Goal: Task Accomplishment & Management: Manage account settings

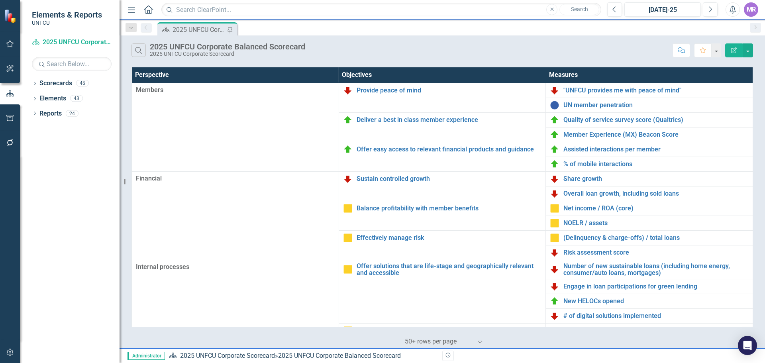
scroll to position [173, 0]
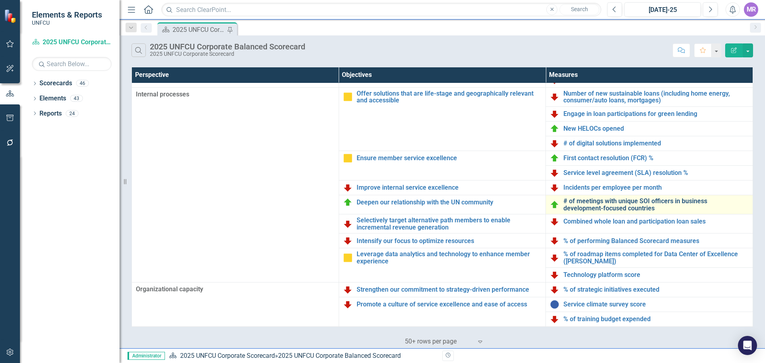
click at [621, 209] on link "# of meetings with unique SOI officers in business development-focused countries" at bounding box center [656, 205] width 185 height 14
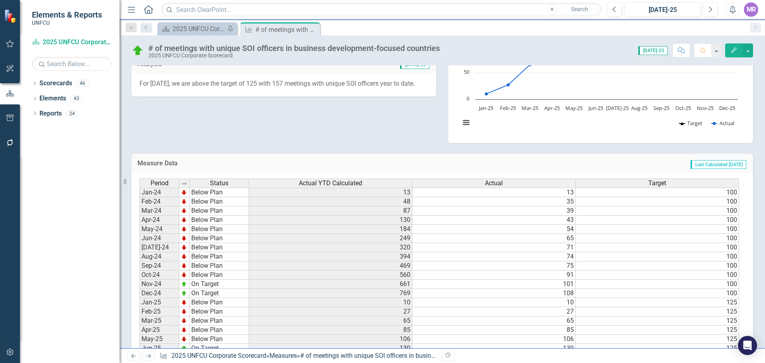
scroll to position [167, 0]
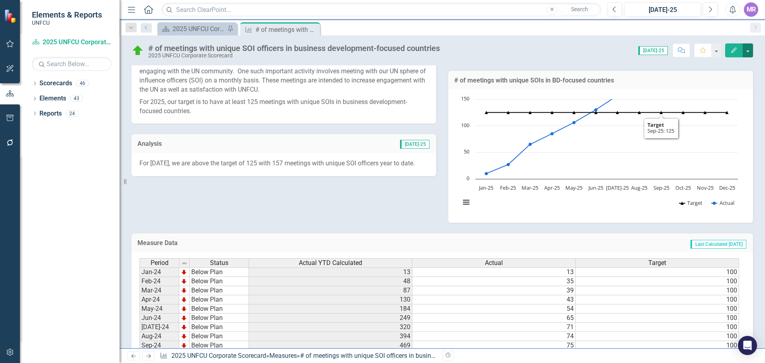
click at [745, 48] on button "button" at bounding box center [748, 50] width 10 height 14
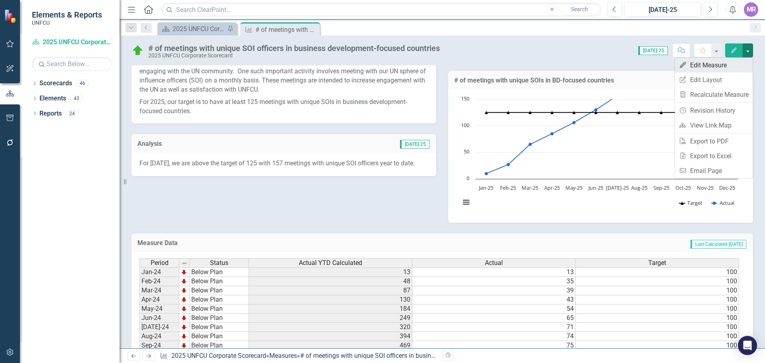
click at [710, 70] on link "Edit Edit Measure" at bounding box center [714, 65] width 78 height 15
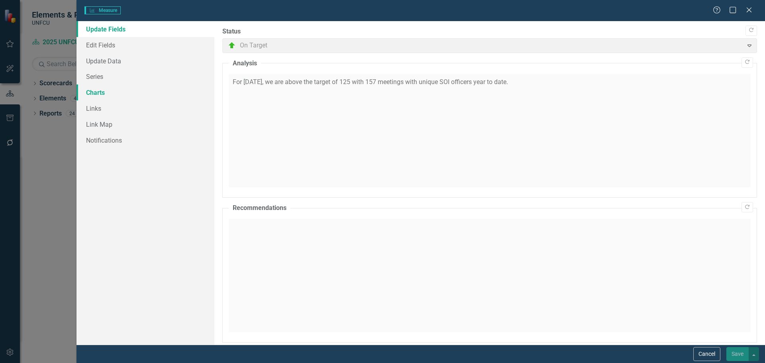
click at [93, 95] on link "Charts" at bounding box center [146, 93] width 138 height 16
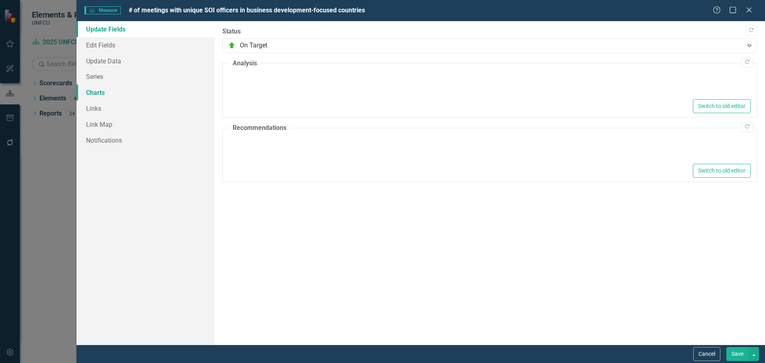
type textarea "<p>For [DATE], we are above the target of 125 with 157 meetings with unique SOI…"
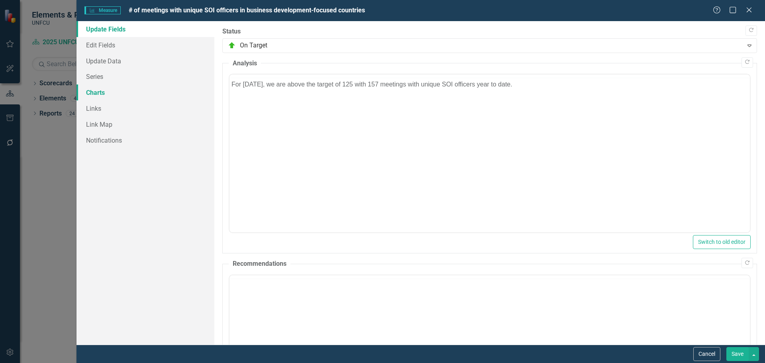
scroll to position [0, 0]
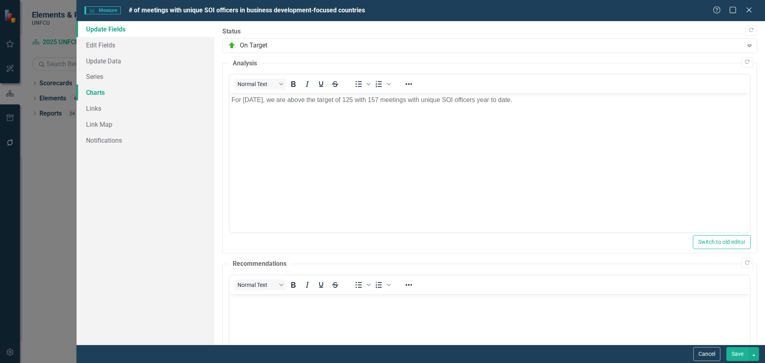
click at [109, 93] on link "Charts" at bounding box center [146, 93] width 138 height 16
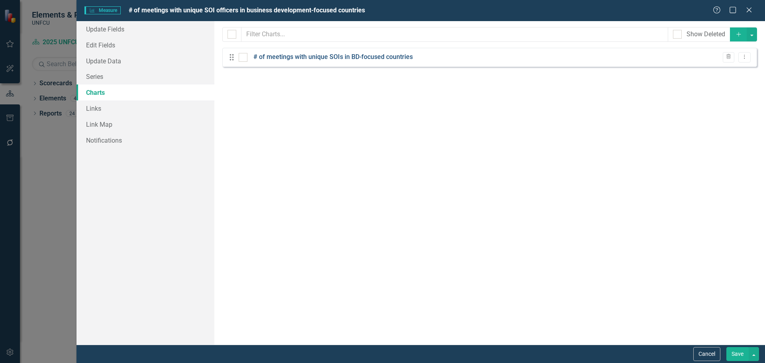
click at [339, 56] on link "# of meetings with unique SOIs in BD-focused countries" at bounding box center [333, 57] width 159 height 9
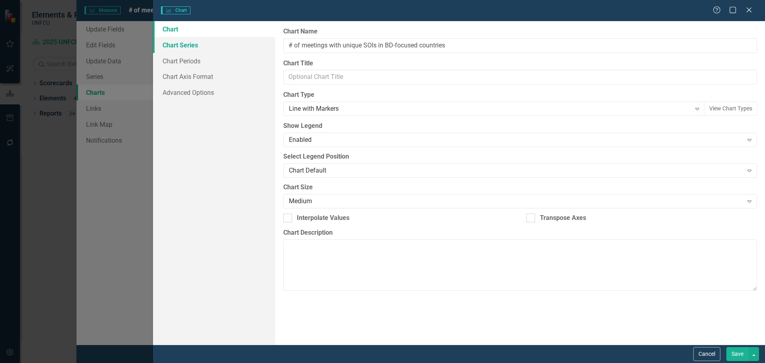
click at [204, 45] on link "Chart Series" at bounding box center [214, 45] width 122 height 16
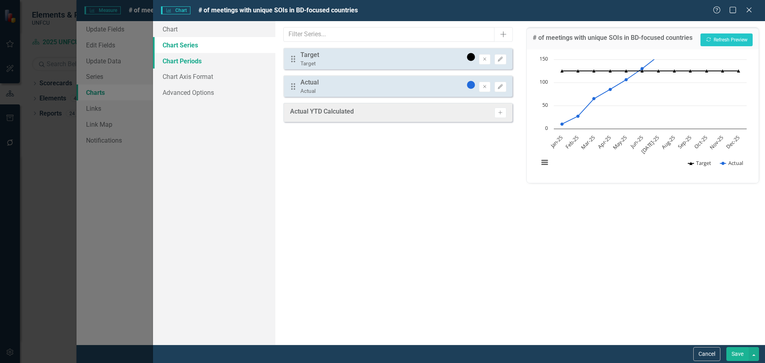
click at [199, 65] on link "Chart Periods" at bounding box center [214, 61] width 122 height 16
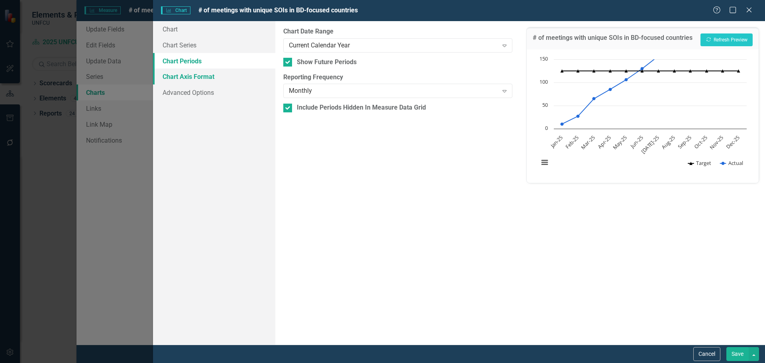
click at [199, 79] on link "Chart Axis Format" at bounding box center [214, 77] width 122 height 16
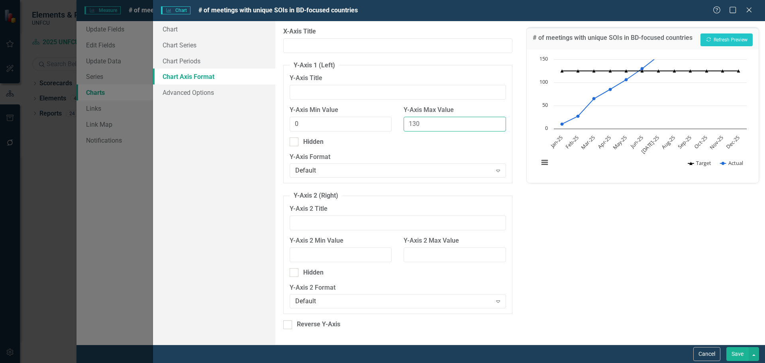
click at [438, 125] on input "130" at bounding box center [455, 124] width 102 height 15
type input "1"
type input "200"
click at [737, 39] on button "Recalculate Refresh Preview" at bounding box center [727, 39] width 52 height 13
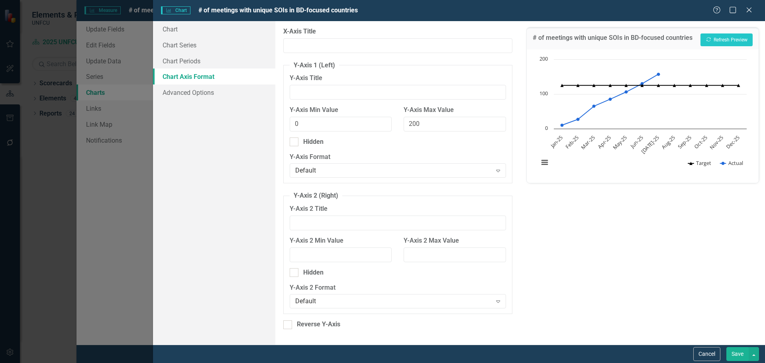
click at [740, 352] on button "Save" at bounding box center [738, 354] width 22 height 14
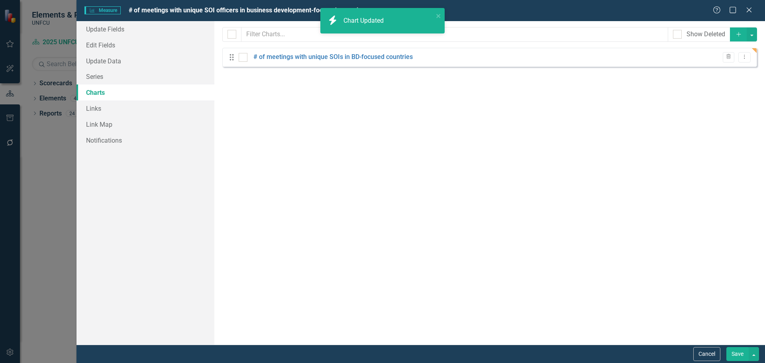
click at [740, 355] on button "Save" at bounding box center [738, 354] width 22 height 14
